Goal: Use online tool/utility: Utilize a website feature to perform a specific function

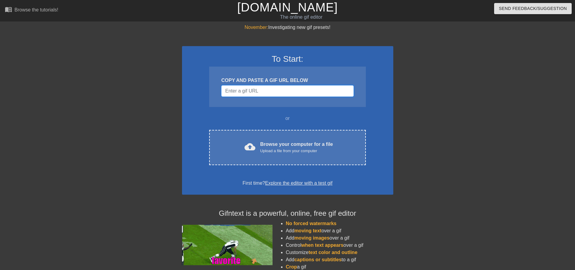
click at [264, 92] on input "Username" at bounding box center [287, 90] width 132 height 11
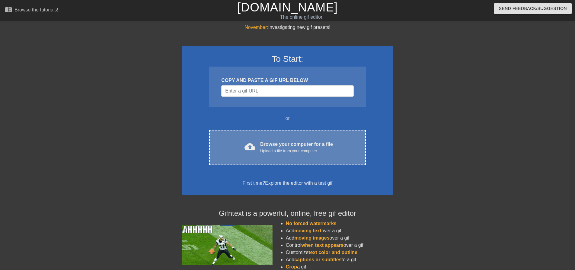
click at [279, 150] on div "Upload a file from your computer" at bounding box center [296, 151] width 73 height 6
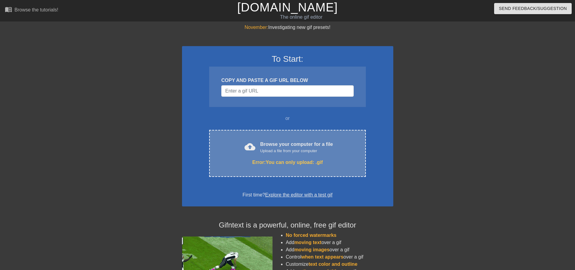
click at [324, 139] on div "cloud_upload Browse your computer for a file Upload a file from your computer E…" at bounding box center [287, 153] width 156 height 47
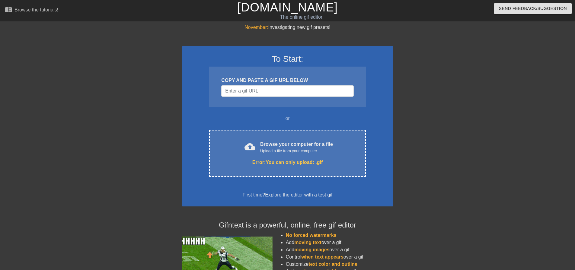
click at [527, 69] on div "November: Investigating new gif presets! To Start: COPY AND PASTE A GIF URL BEL…" at bounding box center [287, 177] width 575 height 307
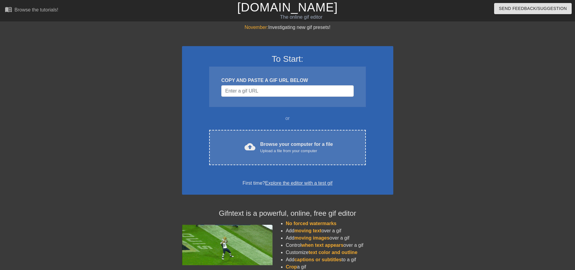
click at [447, 73] on div at bounding box center [445, 114] width 91 height 181
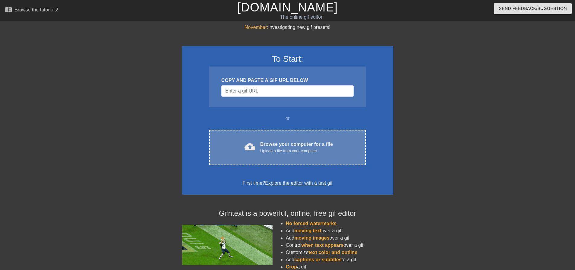
click at [302, 155] on div "cloud_upload Browse your computer for a file Upload a file from your computer C…" at bounding box center [287, 147] width 156 height 35
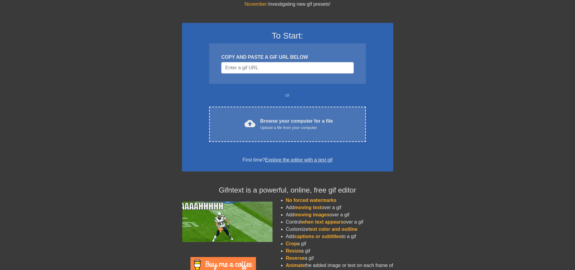
scroll to position [52, 0]
